Goal: Transaction & Acquisition: Purchase product/service

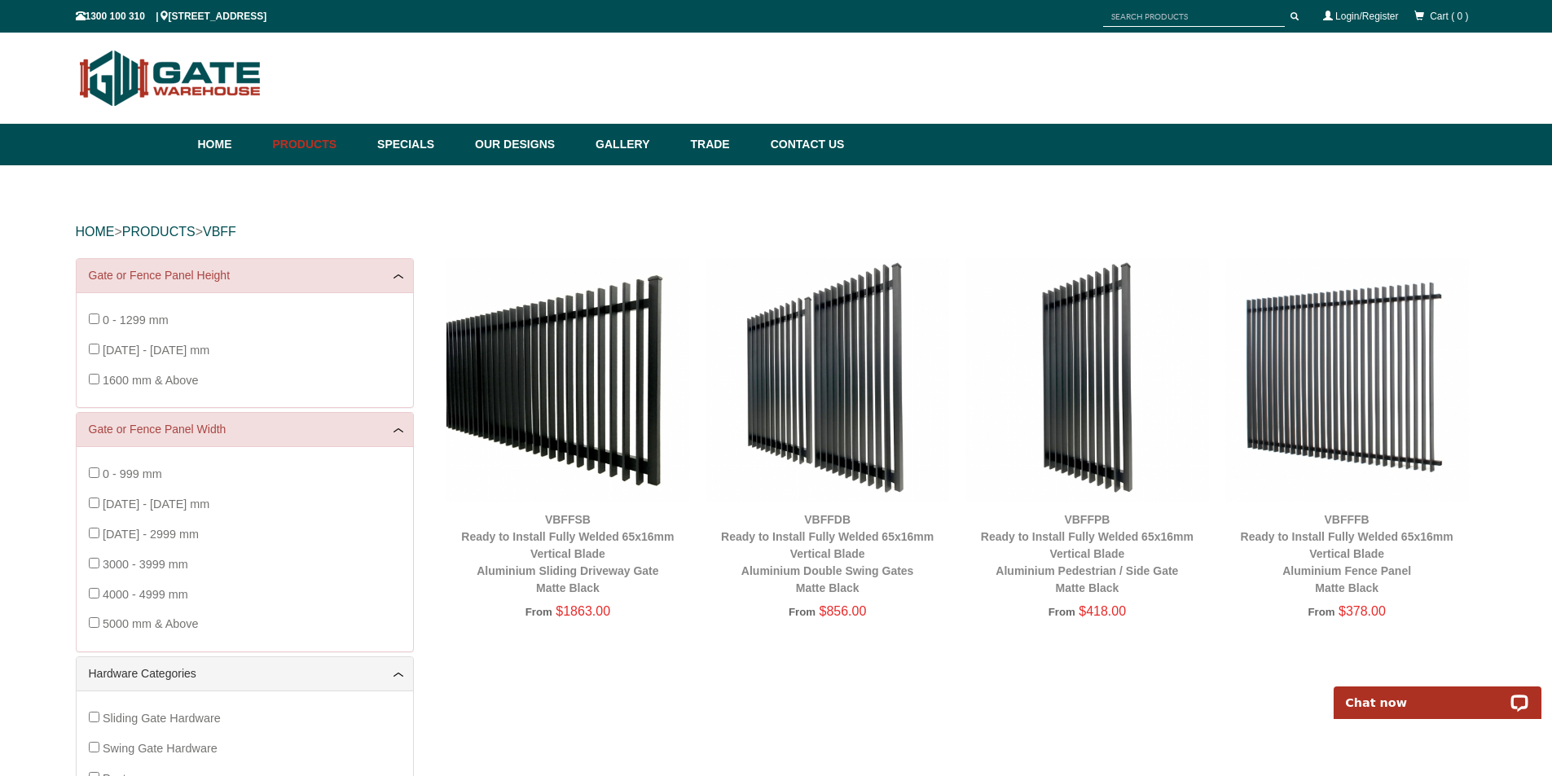
click at [608, 370] on img at bounding box center [568, 380] width 244 height 244
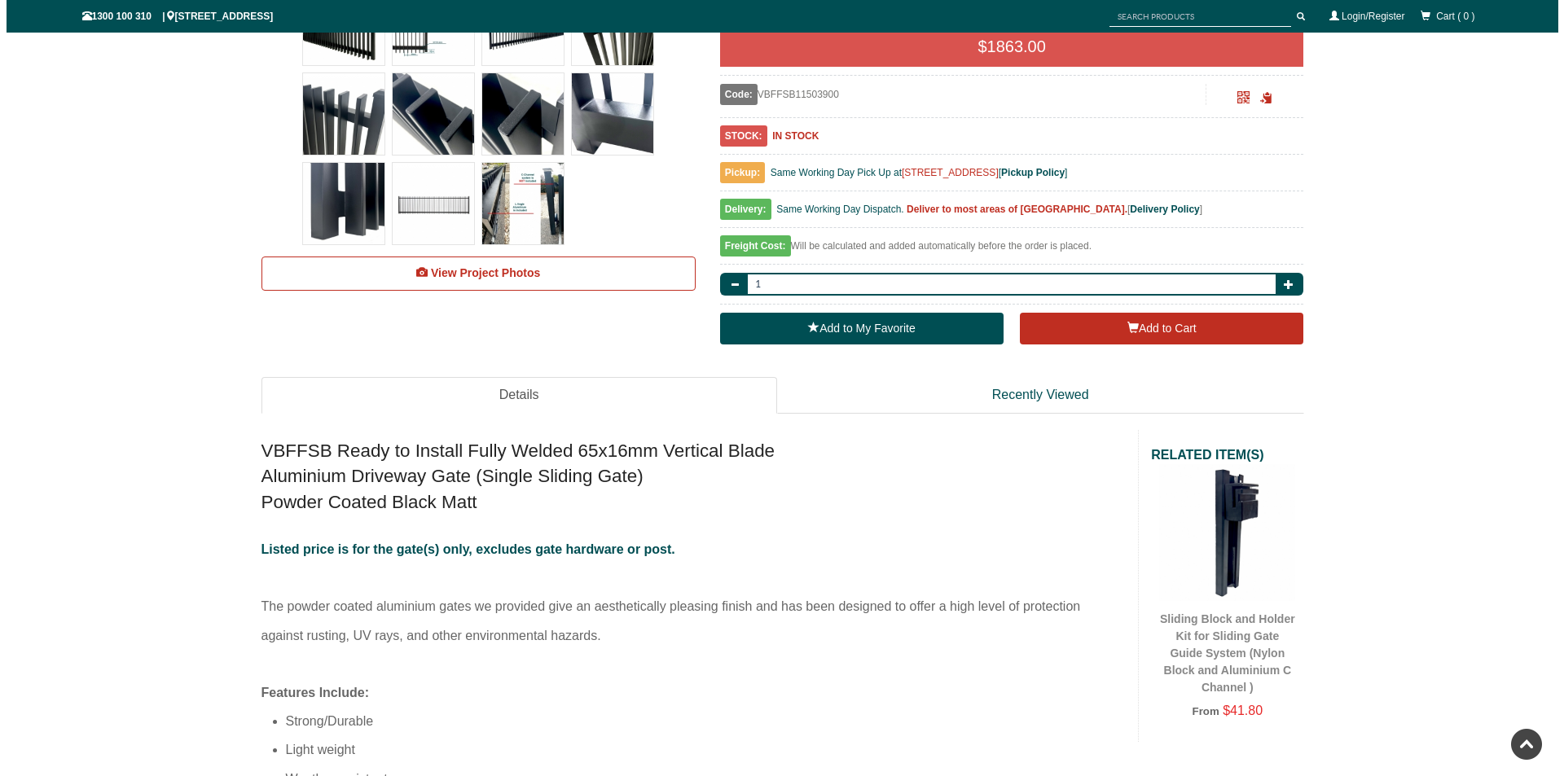
scroll to position [285, 0]
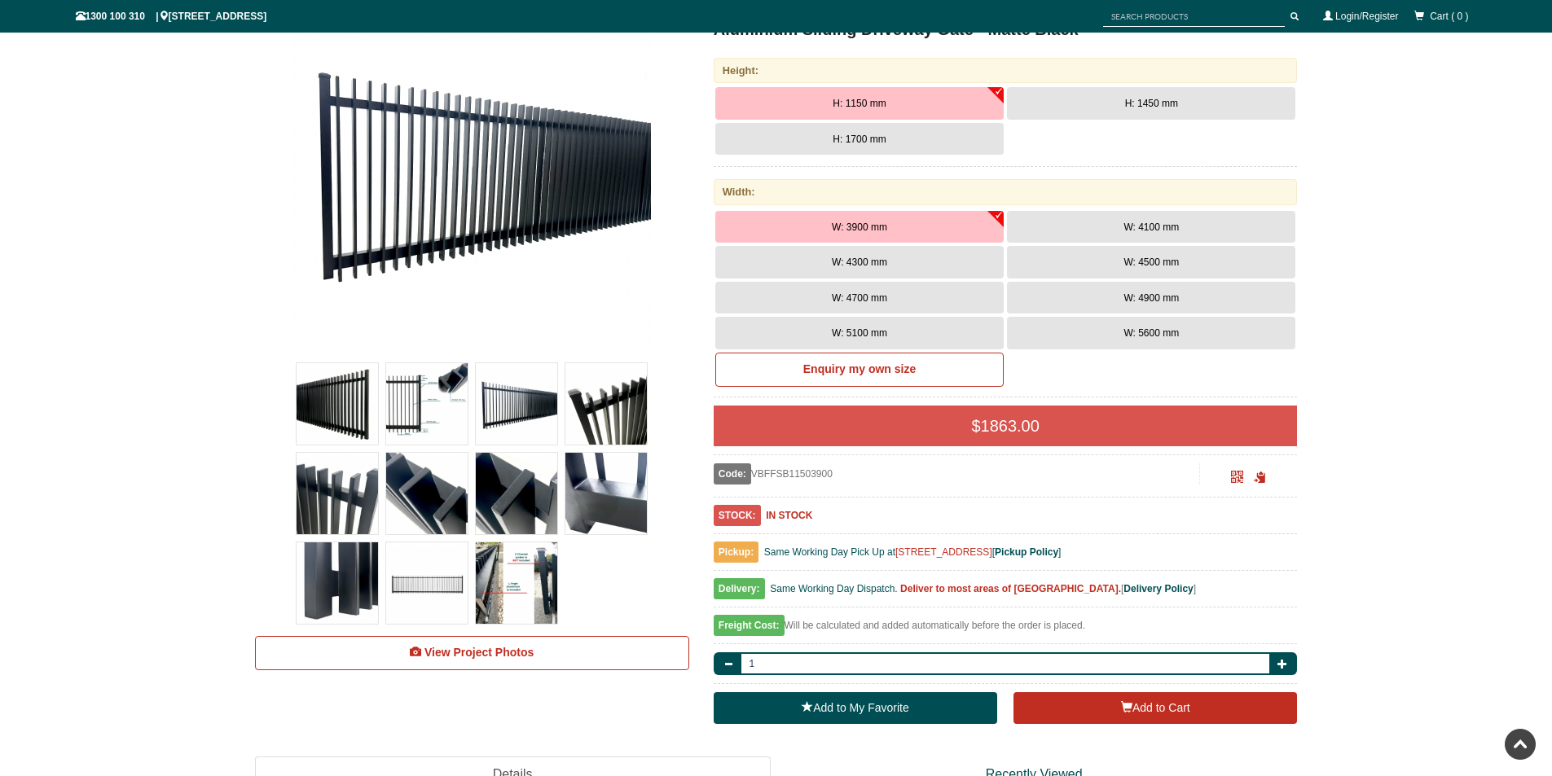
click at [424, 402] on img at bounding box center [426, 403] width 81 height 81
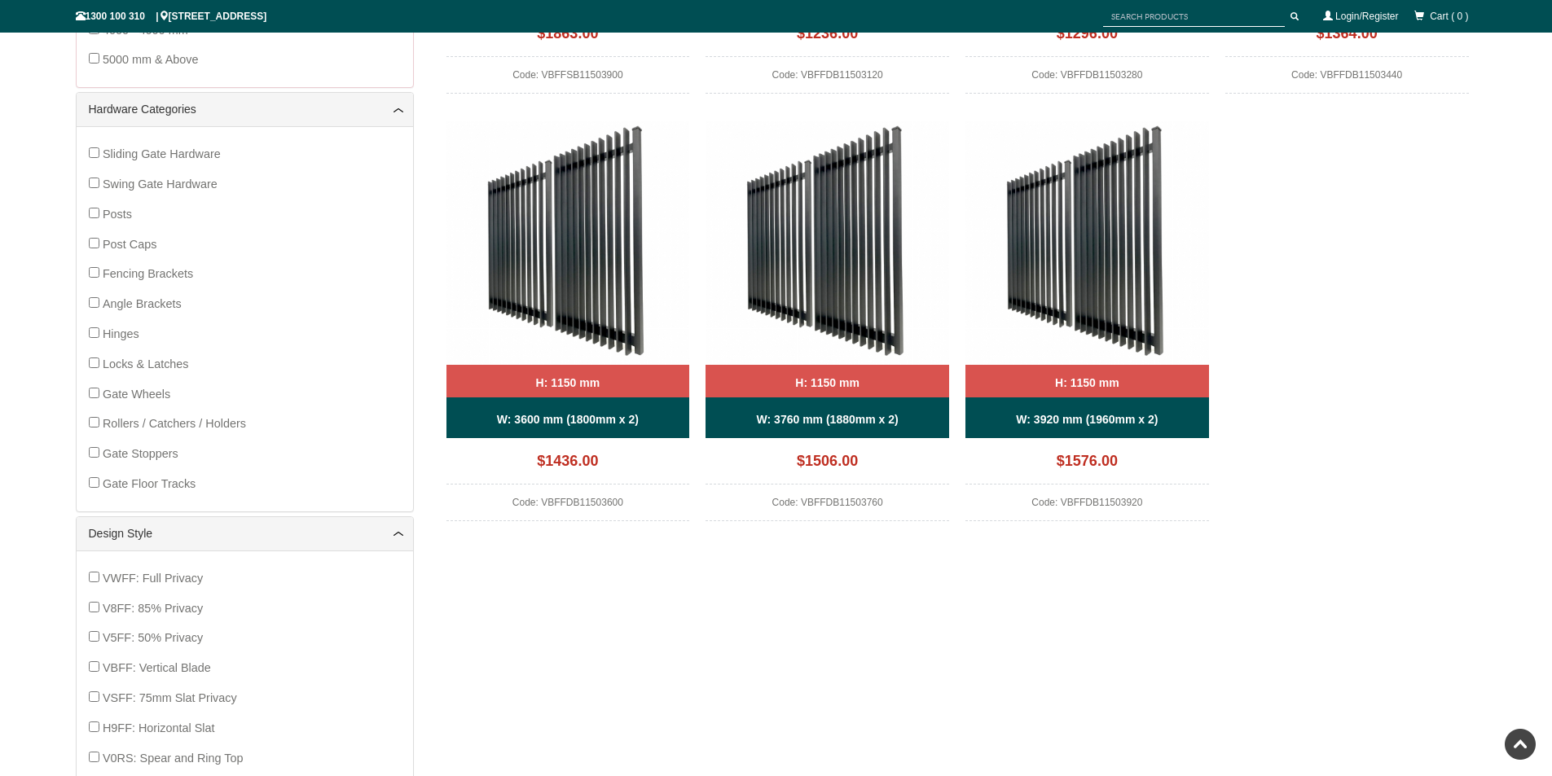
scroll to position [326, 0]
